Goal: Task Accomplishment & Management: Use online tool/utility

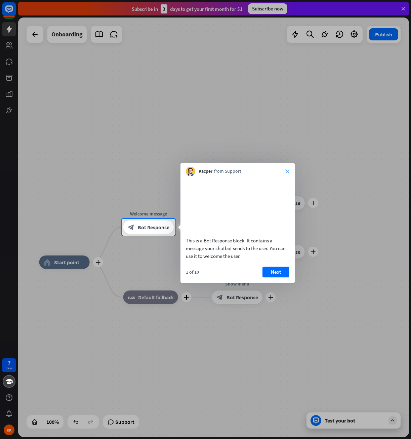
click at [287, 171] on icon "close" at bounding box center [288, 171] width 4 height 4
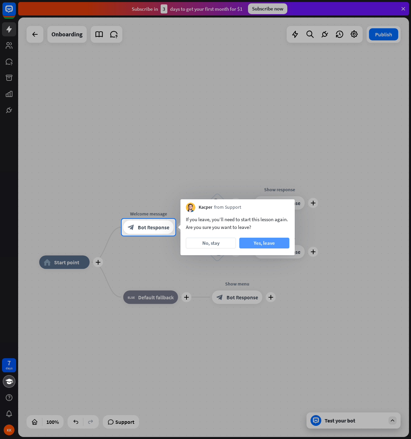
click at [254, 241] on button "Yes, leave" at bounding box center [265, 243] width 50 height 11
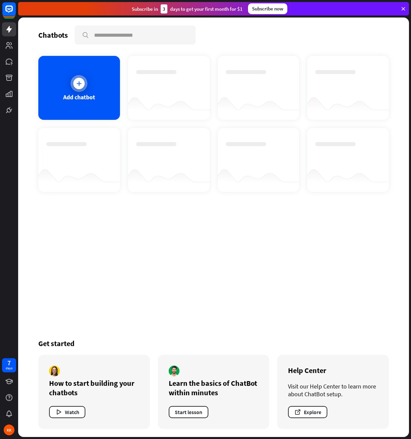
click at [72, 83] on div at bounding box center [79, 83] width 17 height 17
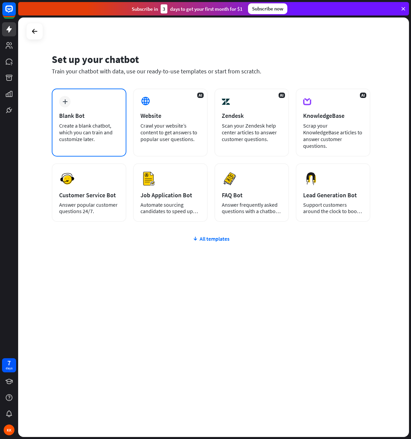
click at [71, 122] on div "Create a blank chatbot, which you can train and customize later." at bounding box center [89, 132] width 60 height 20
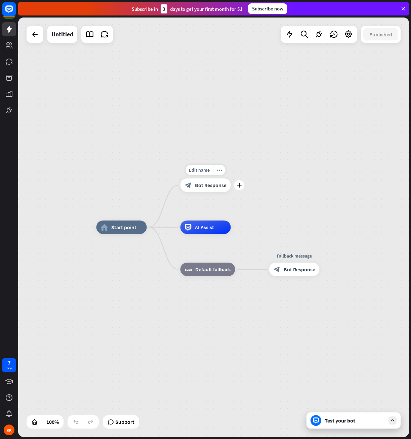
click at [209, 189] on div "block_bot_response Bot Response" at bounding box center [206, 184] width 50 height 13
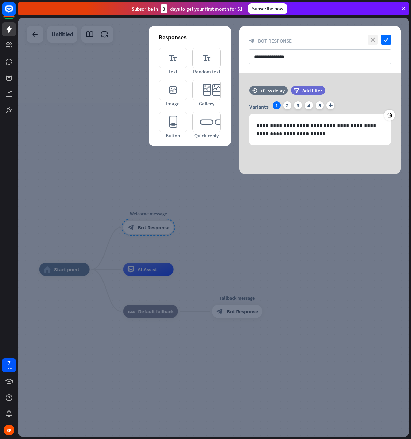
click at [376, 39] on icon "close" at bounding box center [373, 40] width 10 height 10
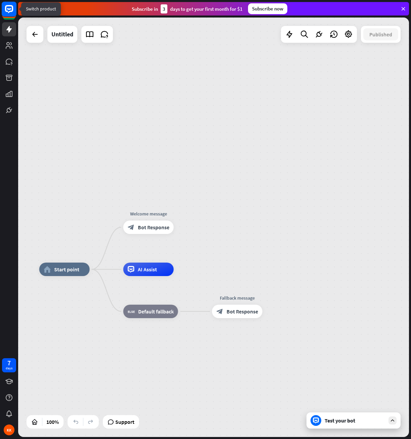
click at [13, 10] on icon at bounding box center [9, 9] width 8 height 8
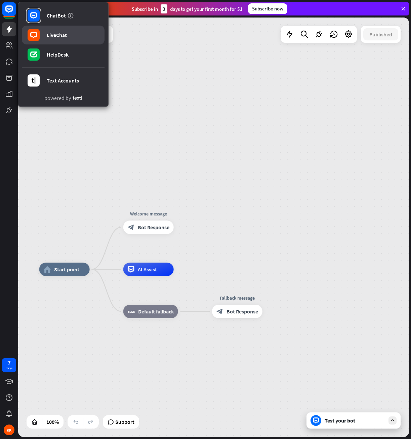
click at [74, 35] on link "LiveChat" at bounding box center [63, 35] width 83 height 19
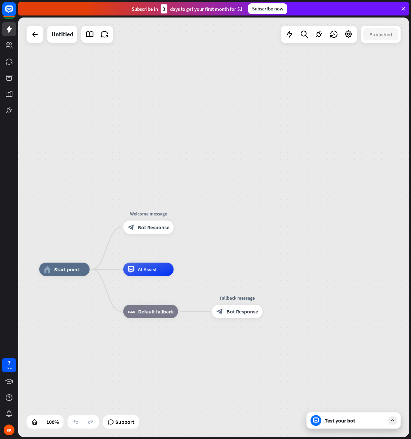
drag, startPoint x: 239, startPoint y: 172, endPoint x: 251, endPoint y: 121, distance: 51.8
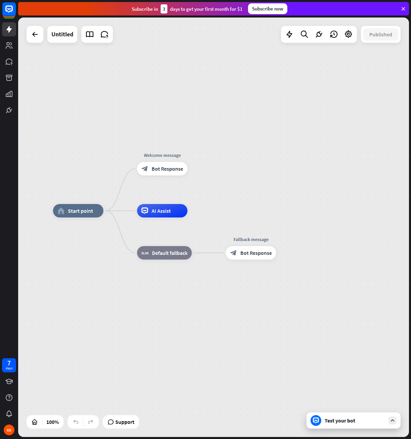
drag, startPoint x: 236, startPoint y: 180, endPoint x: 249, endPoint y: 121, distance: 59.9
click at [249, 121] on div "home_2 Start point Welcome message block_bot_response Bot Response AI Assist bl…" at bounding box center [213, 226] width 391 height 419
click at [31, 37] on icon at bounding box center [35, 34] width 8 height 8
